Goal: Answer question/provide support: Share knowledge or assist other users

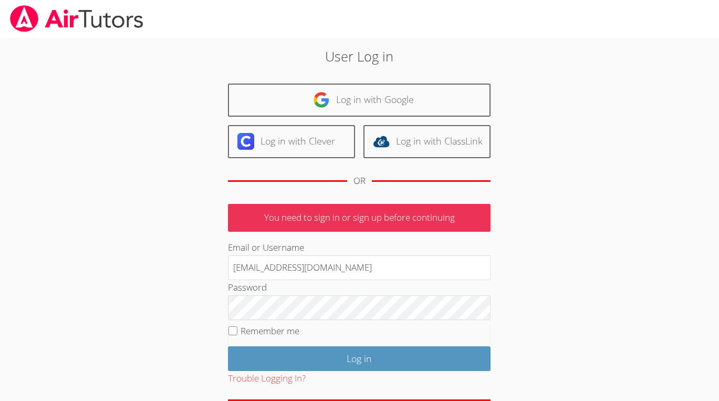
type input "[EMAIL_ADDRESS][DOMAIN_NAME]"
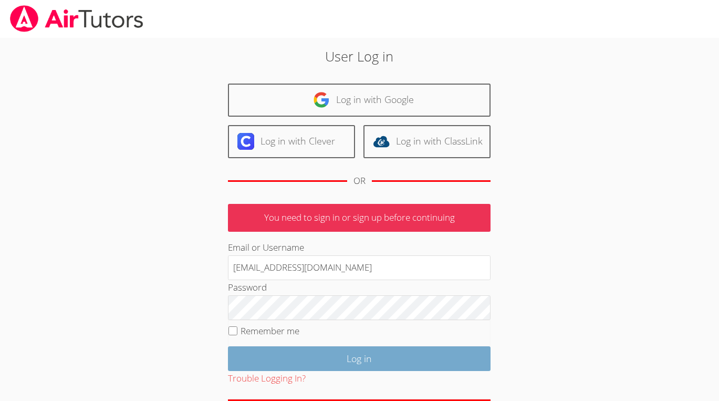
click at [333, 359] on input "Log in" at bounding box center [359, 358] width 263 height 25
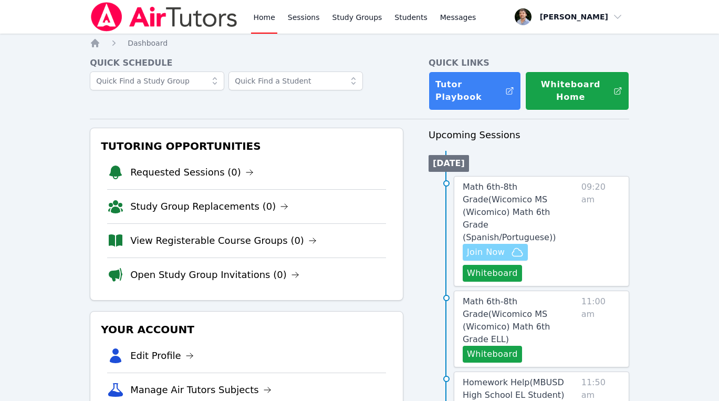
click at [514, 246] on icon "button" at bounding box center [517, 252] width 13 height 13
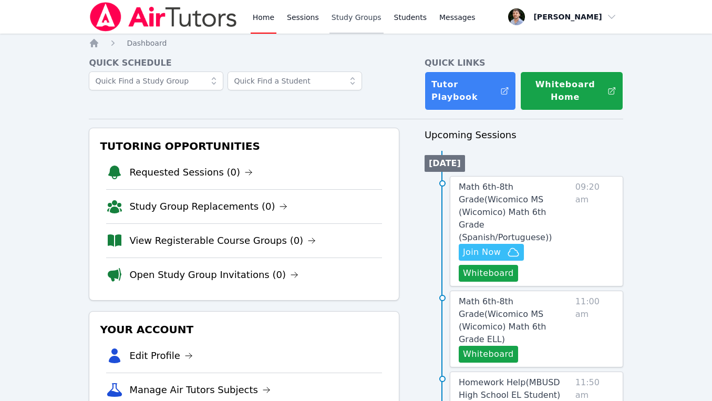
click at [363, 16] on link "Study Groups" at bounding box center [356, 17] width 54 height 34
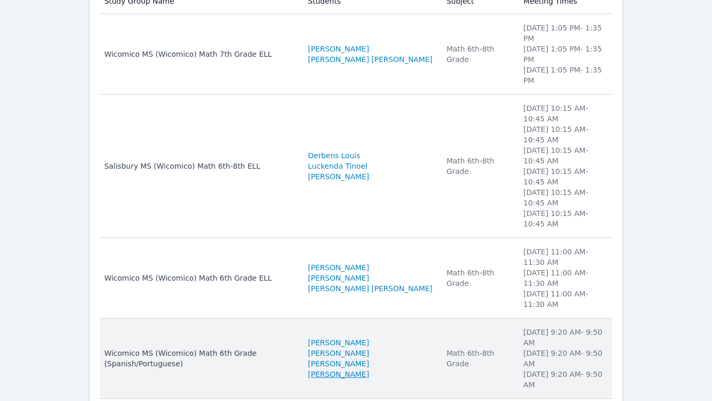
scroll to position [162, 0]
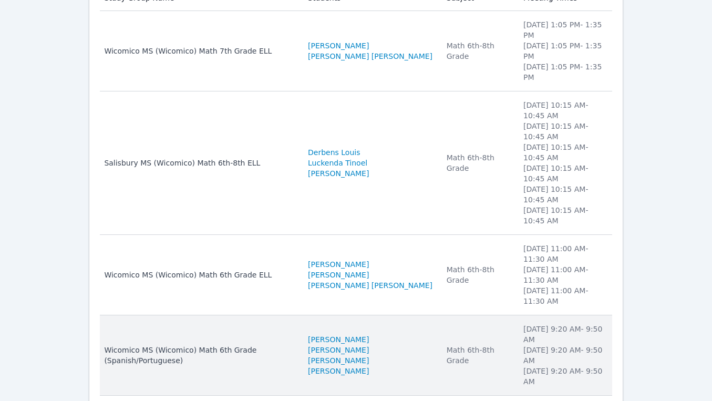
click at [295, 345] on div "Wicomico MS (Wicomico) Math 6th Grade (Spanish/Portuguese)" at bounding box center [199, 355] width 191 height 21
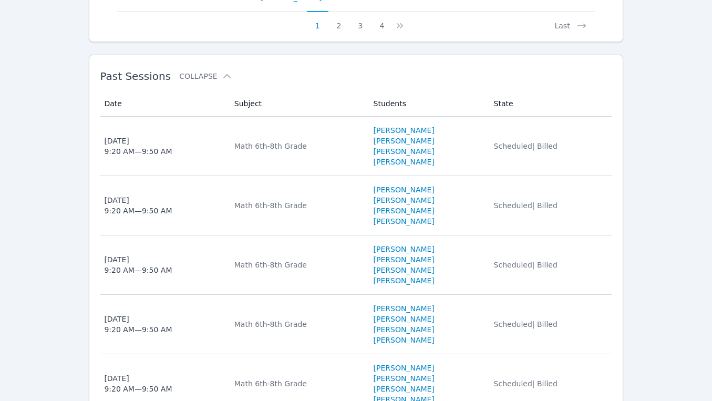
scroll to position [1087, 0]
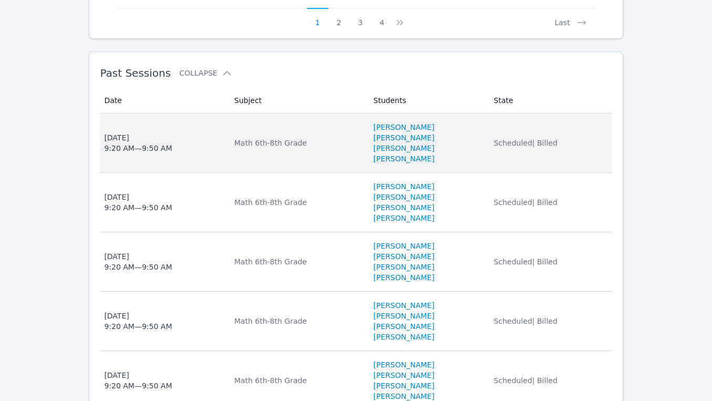
click at [456, 132] on li "Michelle Argueta Turcios" at bounding box center [428, 127] width 108 height 11
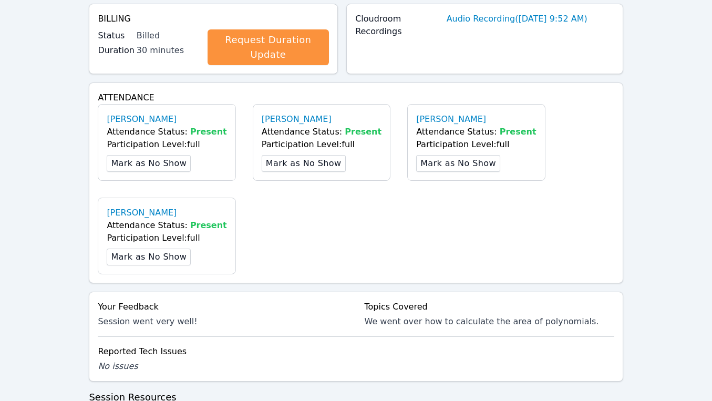
scroll to position [582, 0]
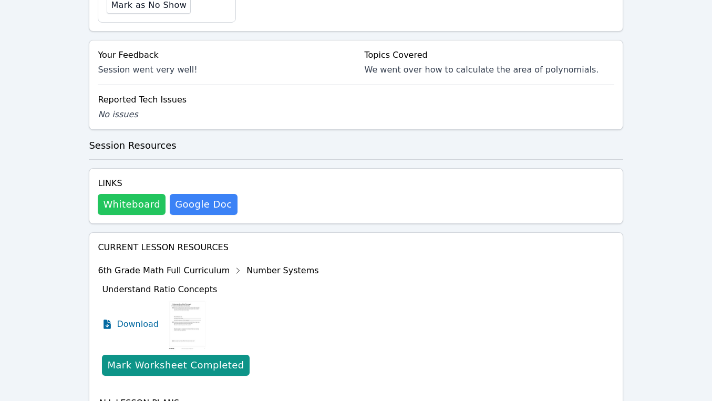
click at [142, 207] on button "Whiteboard" at bounding box center [132, 204] width 68 height 21
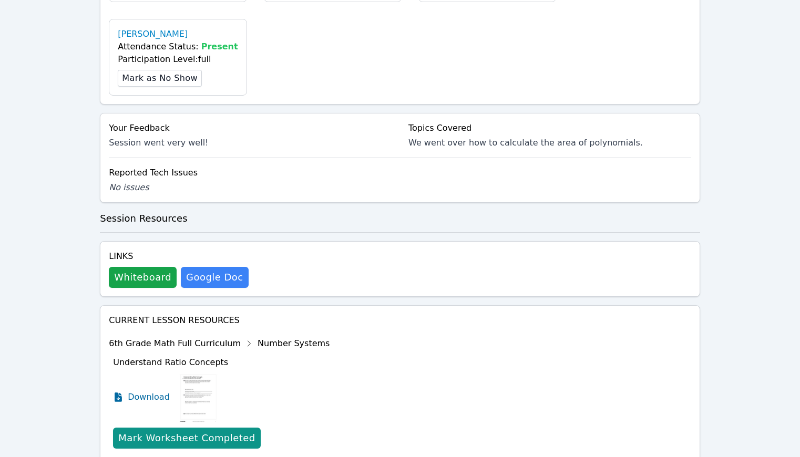
scroll to position [490, 0]
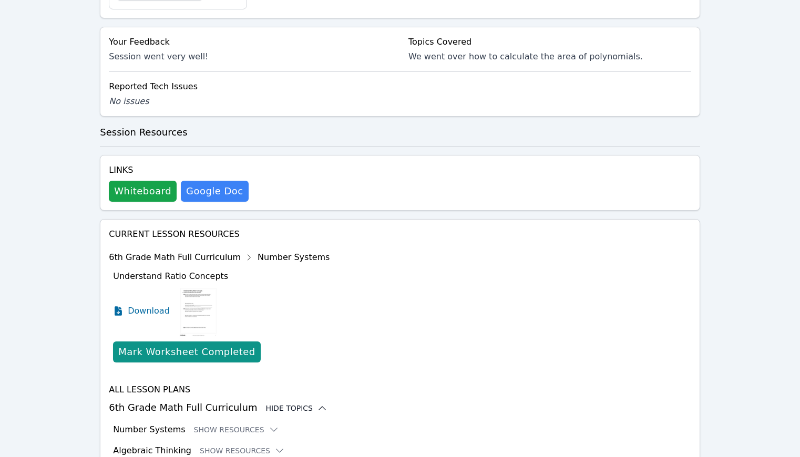
scroll to position [576, 0]
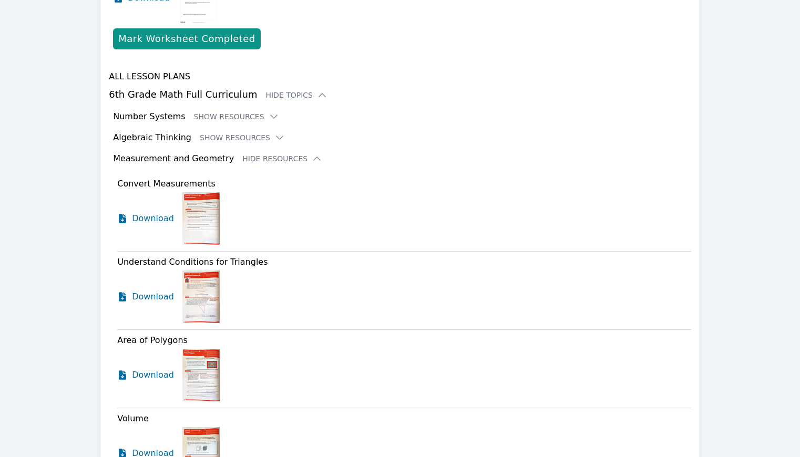
scroll to position [890, 0]
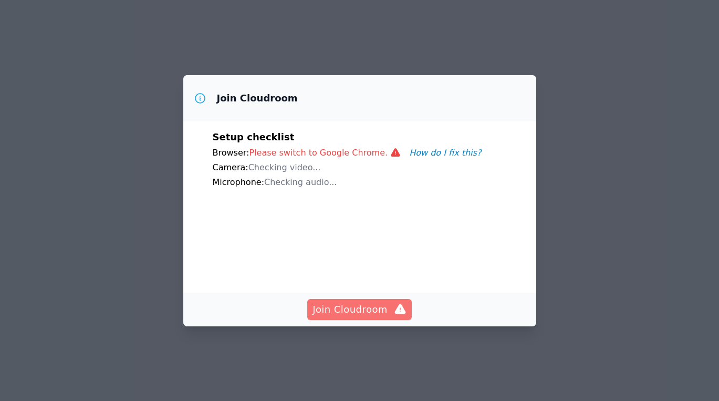
click at [364, 312] on span "Join Cloudroom" at bounding box center [360, 309] width 94 height 15
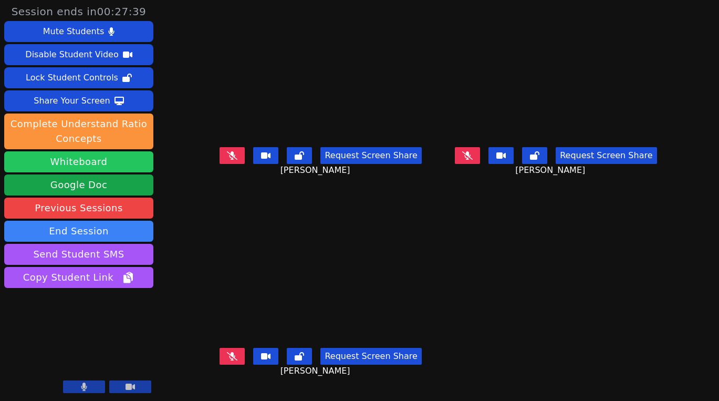
click at [108, 156] on button "Whiteboard" at bounding box center [78, 161] width 149 height 21
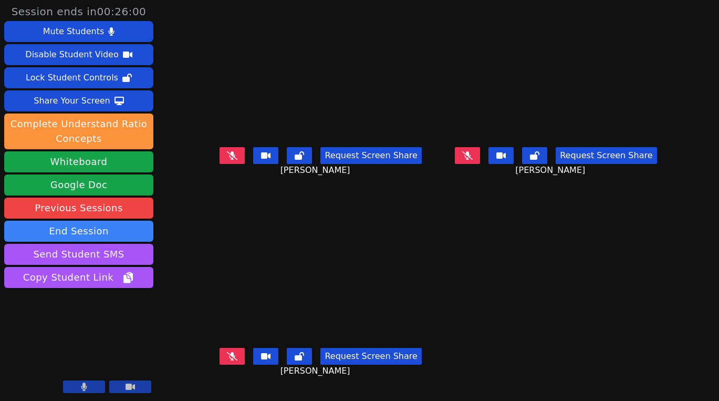
click at [543, 100] on video at bounding box center [555, 79] width 227 height 128
click at [519, 59] on video at bounding box center [555, 79] width 227 height 128
click at [589, 75] on video at bounding box center [555, 79] width 227 height 128
click at [129, 105] on button "Share Your Screen" at bounding box center [78, 100] width 149 height 21
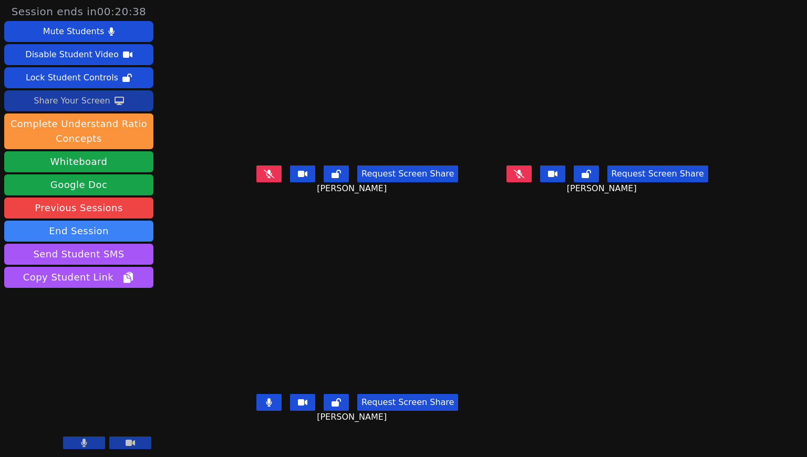
click at [117, 107] on button "Share Your Screen" at bounding box center [78, 100] width 149 height 21
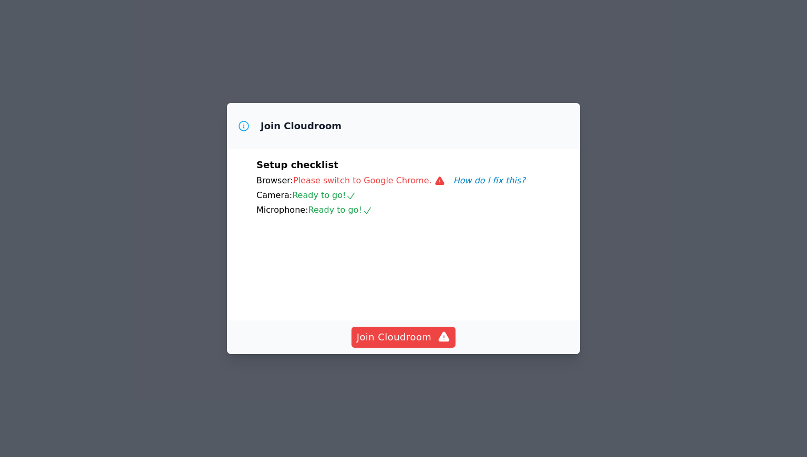
click at [415, 350] on div "Join Cloudroom" at bounding box center [403, 338] width 353 height 34
click at [419, 331] on span "Join Cloudroom" at bounding box center [404, 337] width 94 height 15
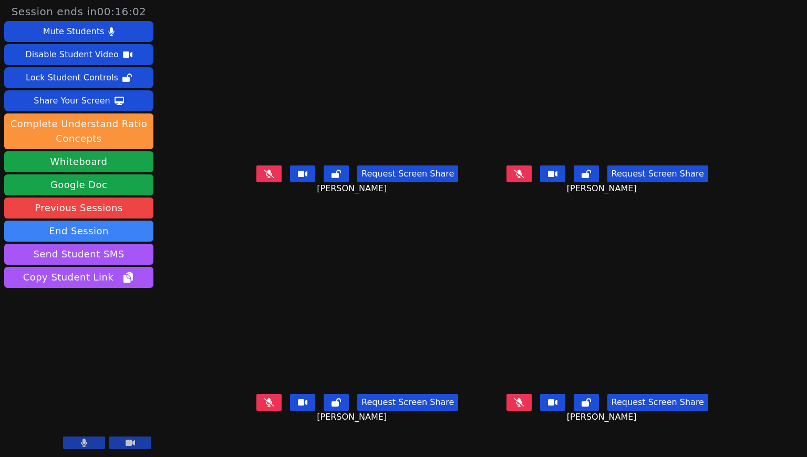
click at [728, 1] on div "Ashelly Bontempo Dionisio Request Screen Share Ashelly Bontempo Dionisio" at bounding box center [608, 114] width 242 height 229
click at [120, 106] on button "Share Your Screen" at bounding box center [78, 100] width 149 height 21
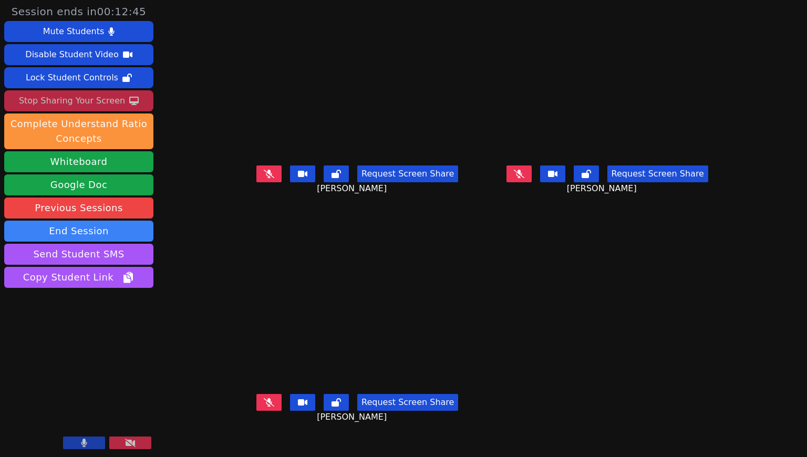
click at [113, 99] on div "Stop Sharing Your Screen" at bounding box center [72, 100] width 106 height 17
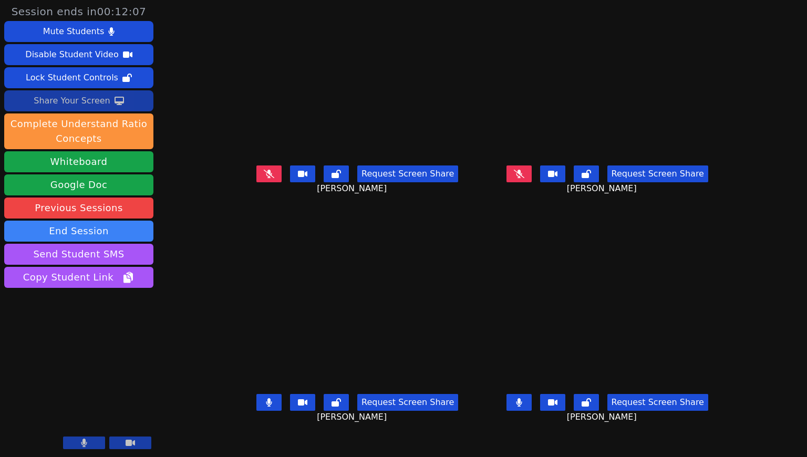
click at [132, 109] on button "Share Your Screen" at bounding box center [78, 100] width 149 height 21
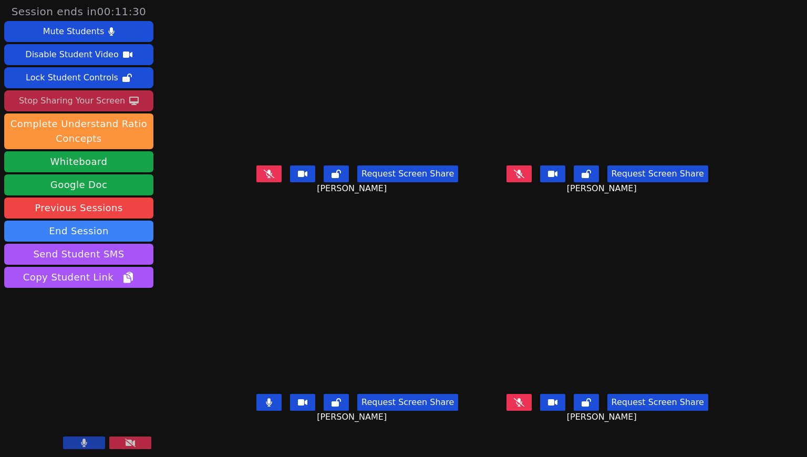
click at [111, 97] on div "Stop Sharing Your Screen" at bounding box center [72, 100] width 106 height 17
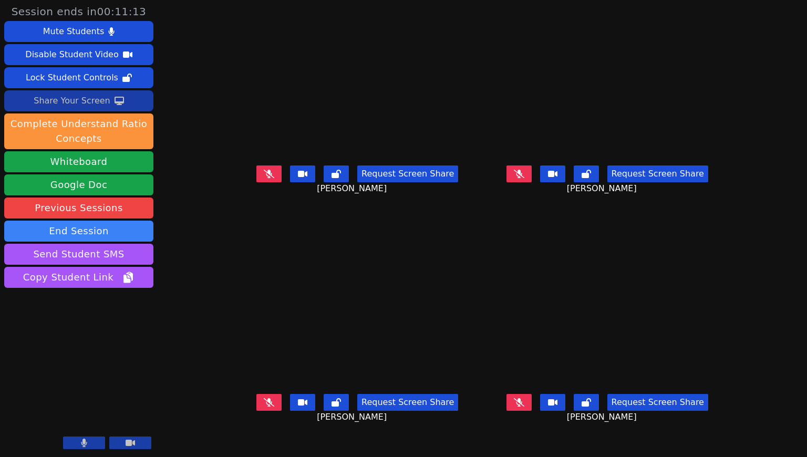
click at [132, 106] on button "Share Your Screen" at bounding box center [78, 100] width 149 height 21
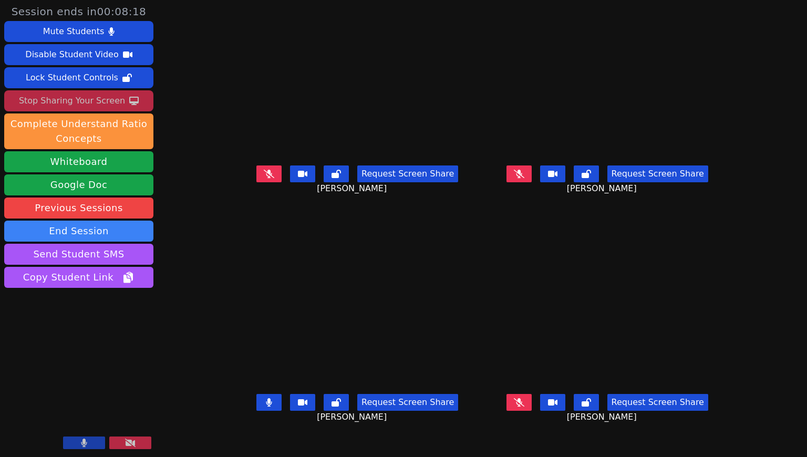
click at [109, 103] on div "Stop Sharing Your Screen" at bounding box center [72, 100] width 106 height 17
